Goal: Task Accomplishment & Management: Manage account settings

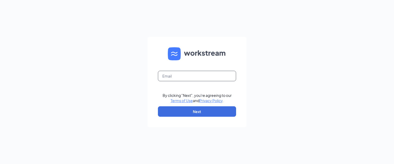
click at [194, 75] on input "text" at bounding box center [197, 76] width 78 height 10
type input "[PERSON_NAME][EMAIL_ADDRESS][DOMAIN_NAME]"
drag, startPoint x: 295, startPoint y: 73, endPoint x: 272, endPoint y: 89, distance: 27.7
click at [295, 73] on div "[PERSON_NAME][EMAIL_ADDRESS][DOMAIN_NAME] By clicking "Next", you're agreeing t…" at bounding box center [197, 82] width 394 height 164
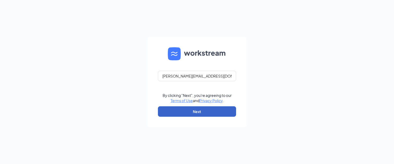
click at [210, 110] on button "Next" at bounding box center [197, 111] width 78 height 10
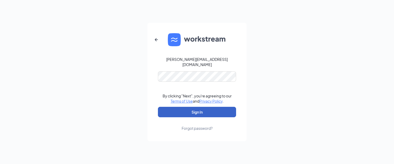
click at [158, 82] on div at bounding box center [158, 82] width 0 height 0
click at [210, 109] on button "Sign In" at bounding box center [197, 112] width 78 height 10
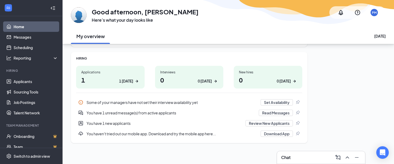
scroll to position [63, 0]
click at [25, 82] on link "Applicants" at bounding box center [36, 81] width 45 height 10
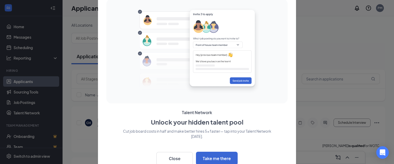
click at [316, 58] on div at bounding box center [197, 82] width 394 height 164
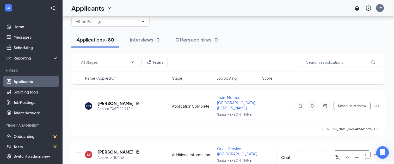
scroll to position [15, 0]
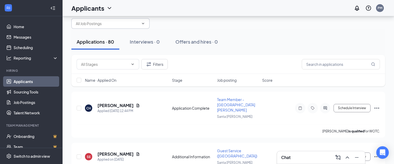
click at [137, 25] on input "text" at bounding box center [107, 24] width 63 height 6
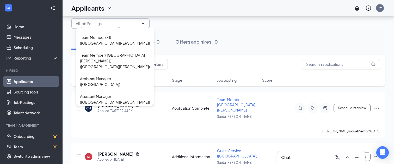
scroll to position [162, 0]
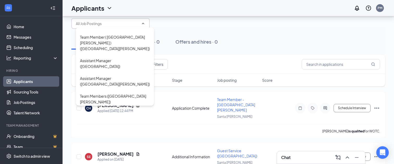
click at [238, 35] on div "Applications · 80 Interviews · 0 Offers and hires · 0" at bounding box center [228, 42] width 314 height 16
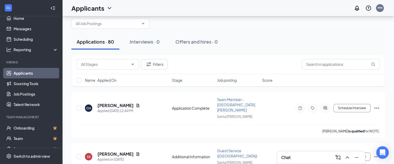
scroll to position [0, 0]
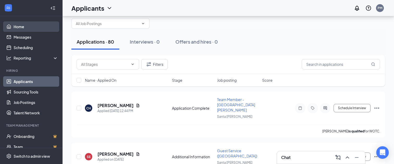
click at [28, 27] on link "Home" at bounding box center [36, 26] width 45 height 10
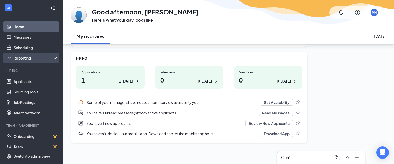
click at [43, 58] on div "Reporting" at bounding box center [36, 57] width 45 height 5
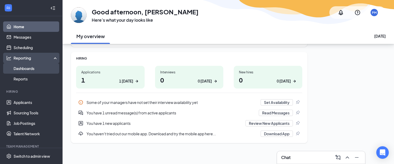
click at [35, 70] on link "Dashboards" at bounding box center [36, 68] width 45 height 10
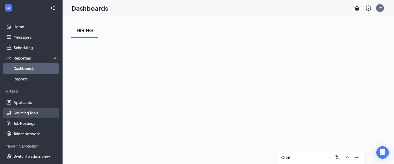
click at [34, 113] on link "Sourcing Tools" at bounding box center [36, 112] width 45 height 10
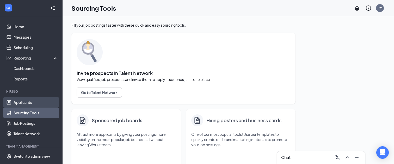
click at [28, 102] on link "Applicants" at bounding box center [36, 102] width 45 height 10
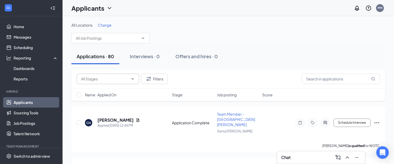
click at [128, 79] on span at bounding box center [108, 78] width 63 height 10
click at [137, 38] on input "text" at bounding box center [107, 38] width 63 height 6
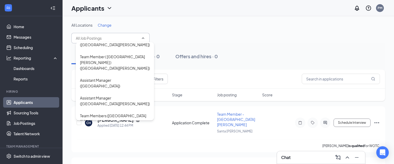
scroll to position [162, 0]
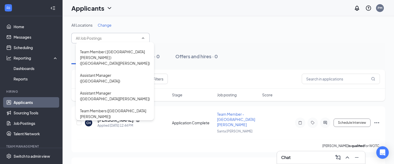
click at [248, 34] on div "All Locations Change Copy of Team Member ([PERSON_NAME]) General Manager ([GEOG…" at bounding box center [228, 32] width 314 height 21
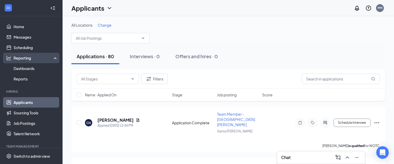
scroll to position [5, 0]
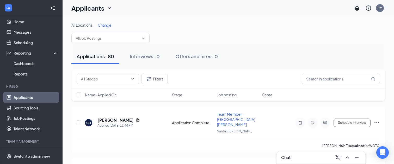
click at [102, 26] on span "Change" at bounding box center [105, 25] width 14 height 5
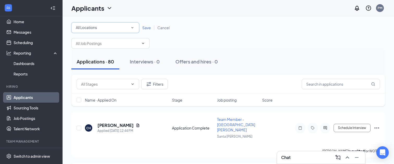
click at [121, 28] on div "All Locations" at bounding box center [105, 27] width 59 height 6
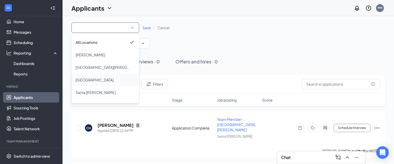
scroll to position [10, 0]
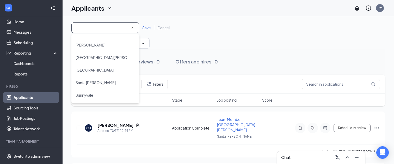
click at [233, 36] on div "All Locations All Locations Save Cancel Copy of Team Member ([PERSON_NAME]) Gen…" at bounding box center [228, 35] width 314 height 26
